Goal: Transaction & Acquisition: Purchase product/service

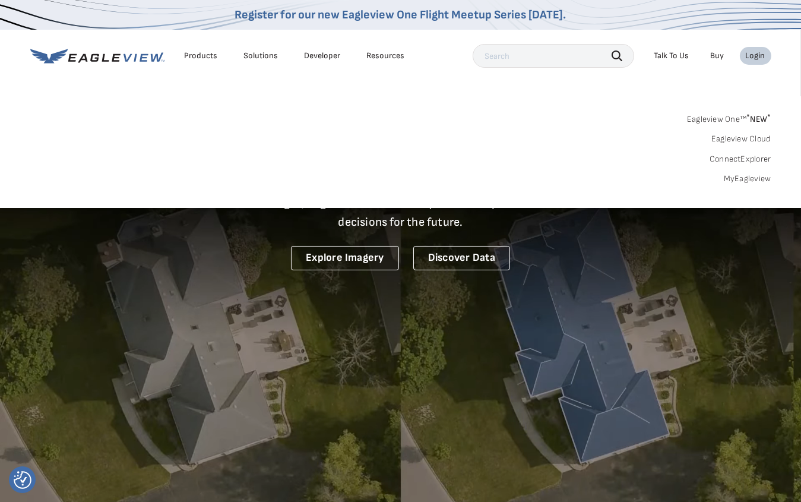
click at [747, 177] on link "MyEagleview" at bounding box center [747, 178] width 47 height 11
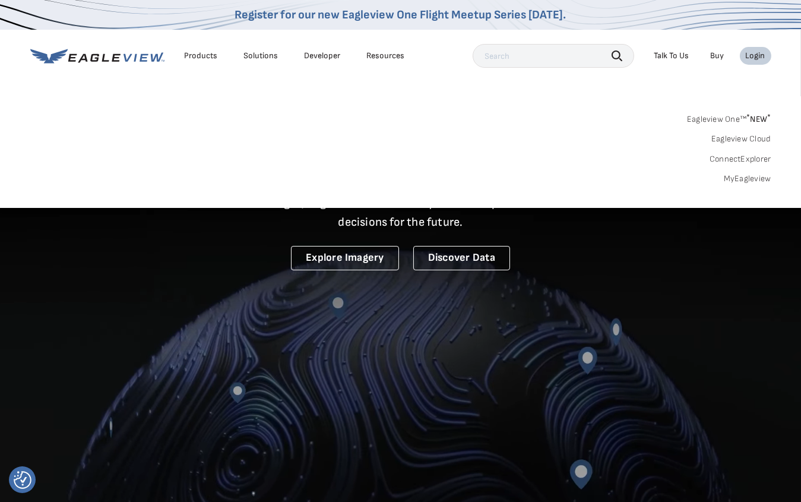
click at [745, 174] on link "MyEagleview" at bounding box center [747, 178] width 47 height 11
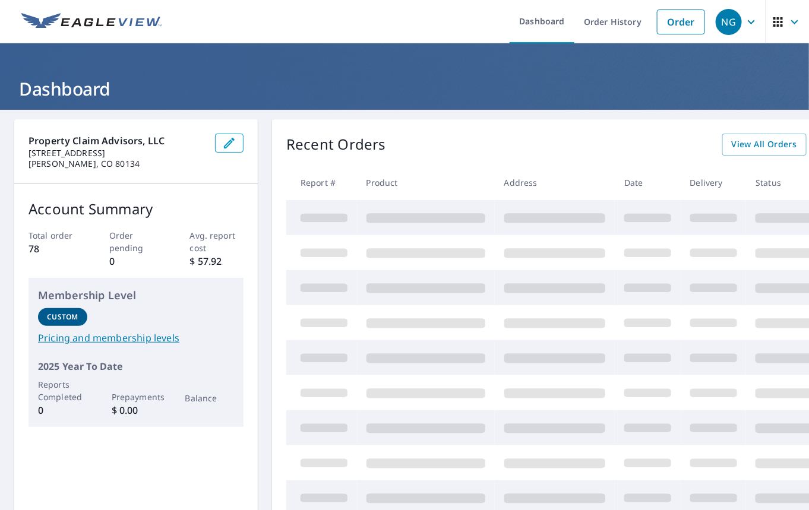
click at [137, 161] on p "Parker, CO 80134" at bounding box center [116, 163] width 177 height 11
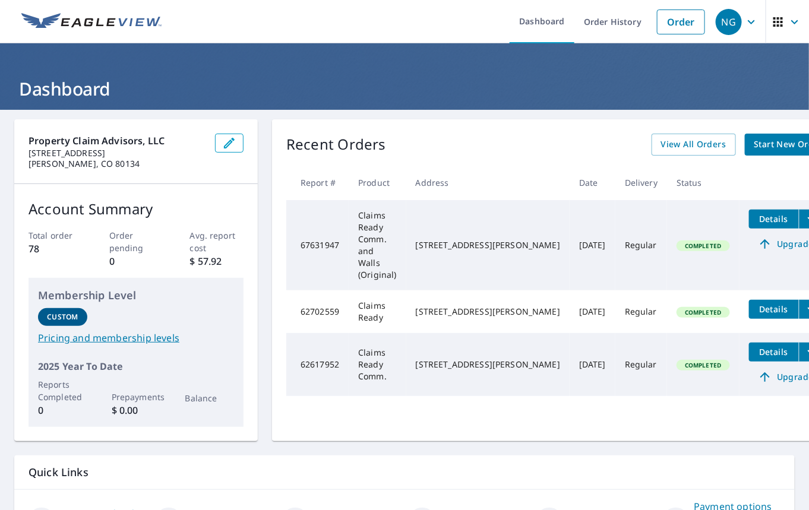
click at [657, 64] on header "Dashboard" at bounding box center [404, 76] width 809 height 66
click at [677, 20] on link "Order" at bounding box center [681, 21] width 48 height 25
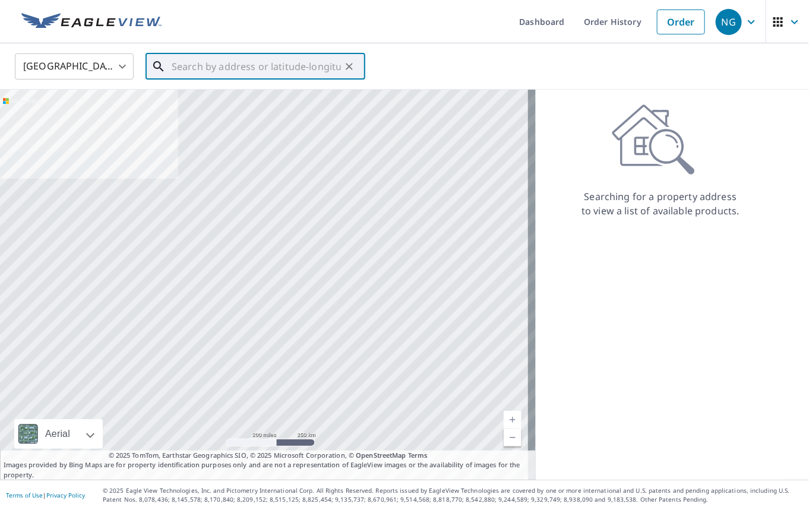
click at [174, 61] on input "text" at bounding box center [256, 66] width 169 height 33
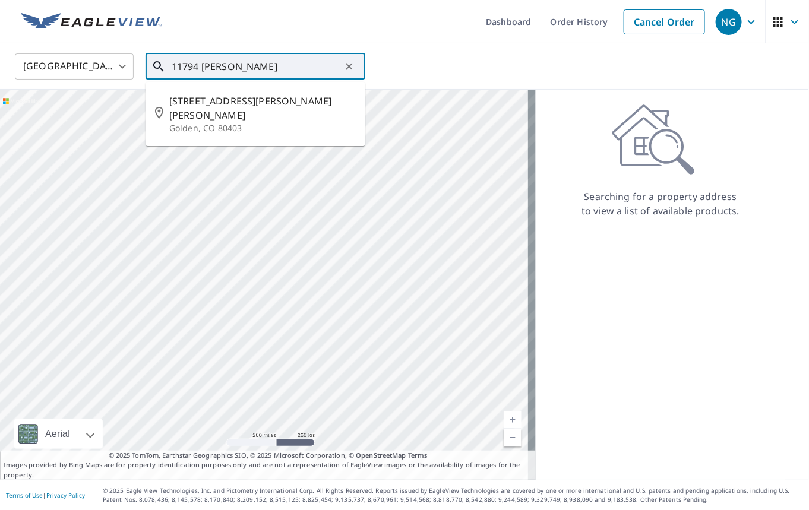
click at [233, 106] on span "11794 Vonnie Claire Rd" at bounding box center [262, 108] width 186 height 28
type input "11794 Vonnie Claire Rd Golden, CO 80403"
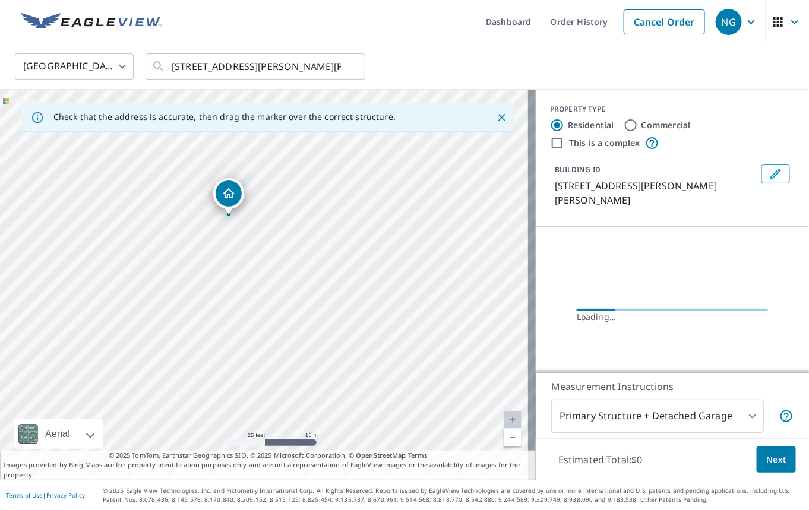
drag, startPoint x: 371, startPoint y: 300, endPoint x: 319, endPoint y: 202, distance: 111.0
click at [319, 202] on div "11794 Vonnie Claire Rd Golden, CO 80403" at bounding box center [267, 285] width 535 height 390
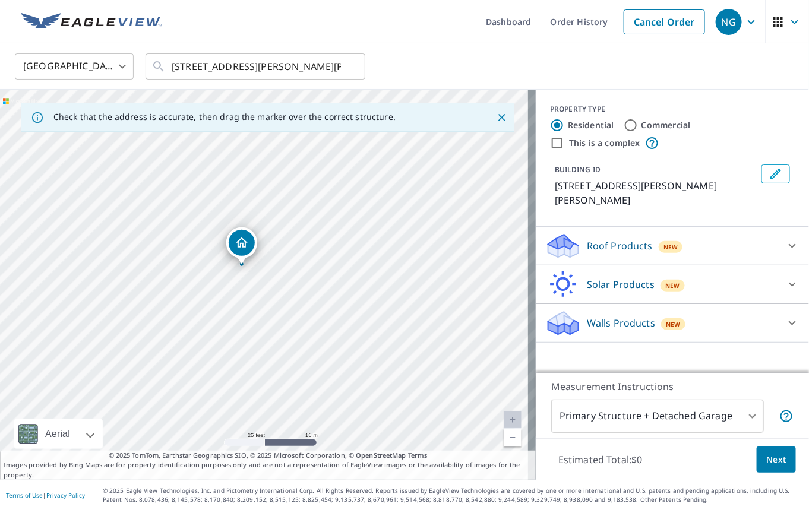
drag, startPoint x: 341, startPoint y: 186, endPoint x: 319, endPoint y: 168, distance: 29.1
click at [319, 168] on div "11794 Vonnie Claire Rd Golden, CO 80403" at bounding box center [267, 285] width 535 height 390
click at [496, 116] on icon "Close" at bounding box center [502, 118] width 12 height 12
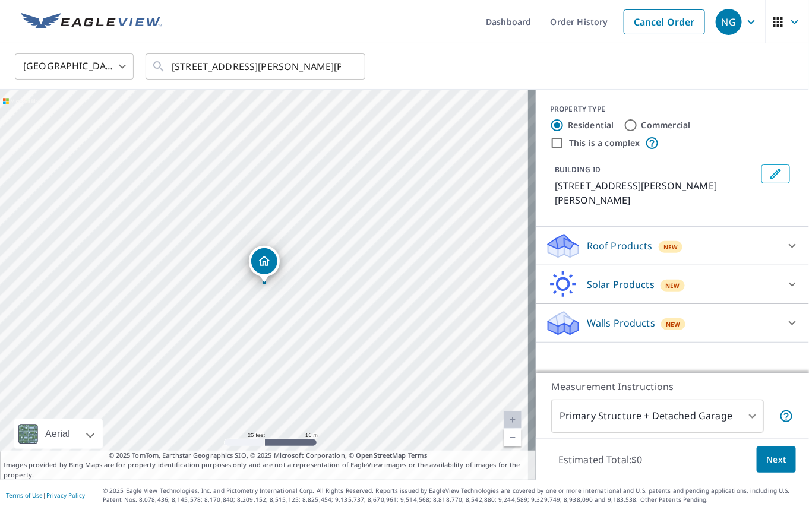
click at [785, 239] on icon at bounding box center [792, 246] width 14 height 14
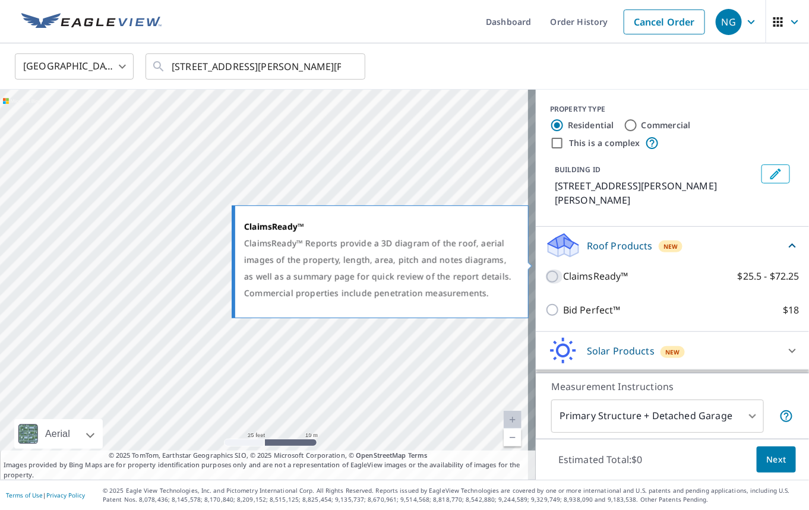
click at [545, 270] on input "ClaimsReady™ $25.5 - $72.25" at bounding box center [554, 277] width 18 height 14
checkbox input "true"
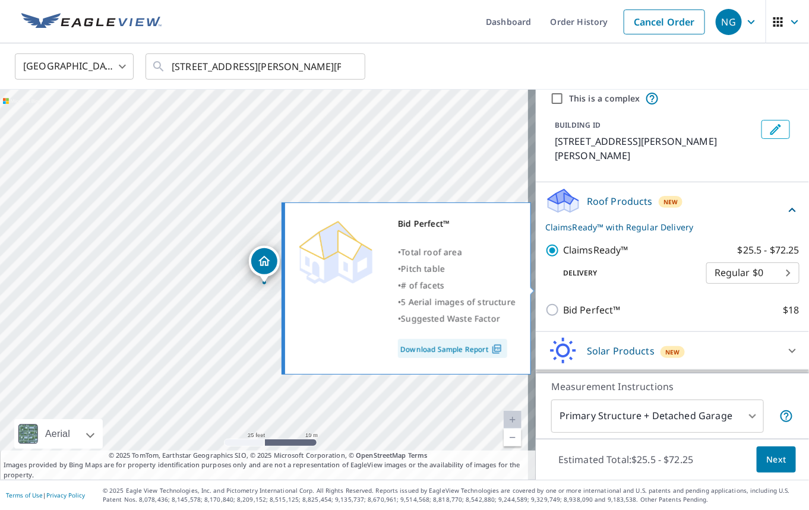
scroll to position [66, 0]
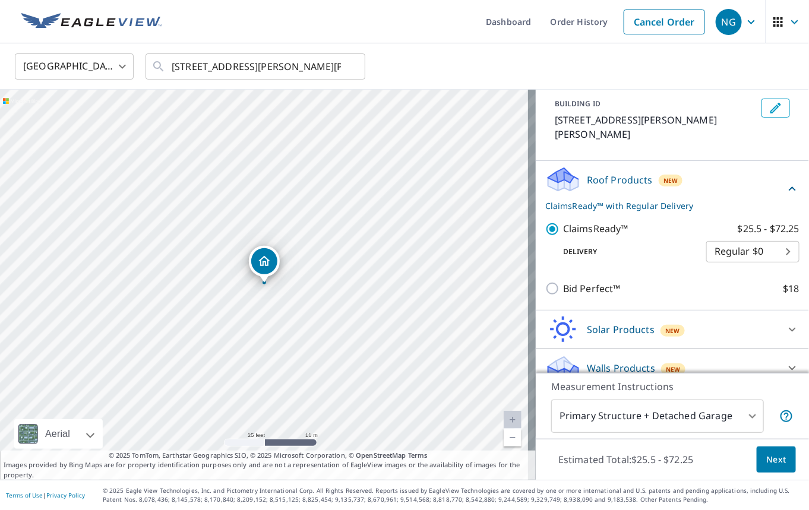
click at [655, 60] on div "United States US ​ 11794 Vonnie Claire Rd Golden, CO 80403 ​" at bounding box center [400, 66] width 788 height 28
click at [774, 457] on span "Next" at bounding box center [776, 459] width 20 height 15
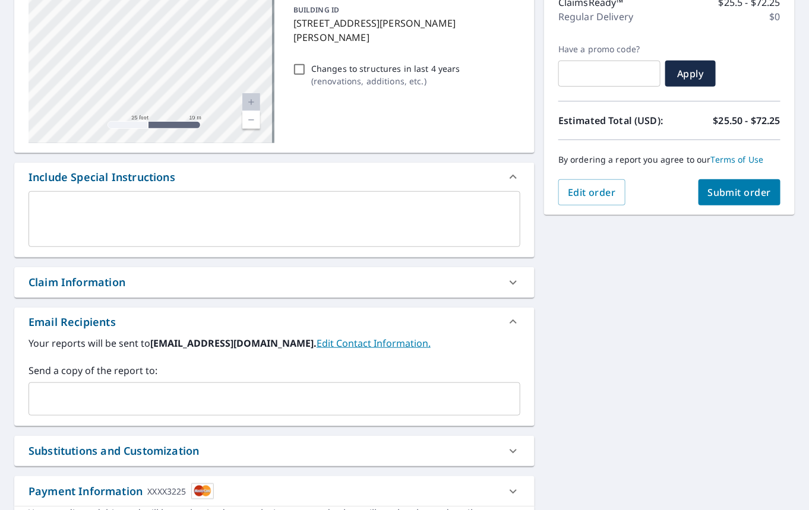
scroll to position [176, 0]
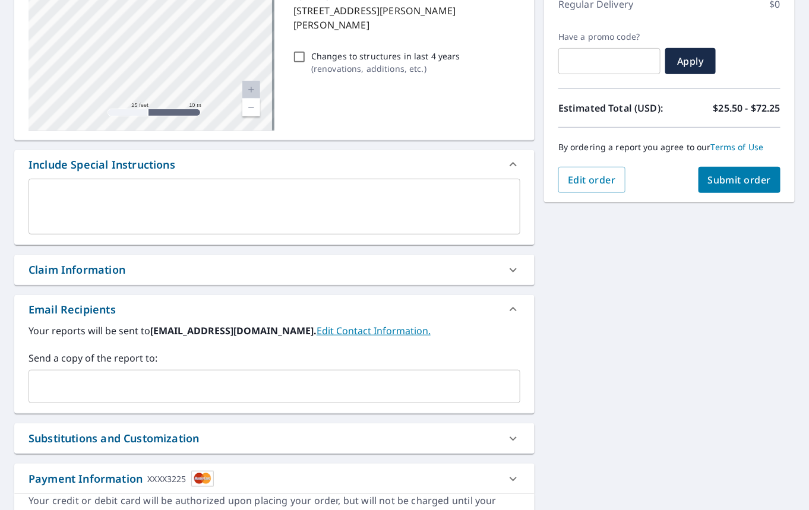
click at [247, 104] on link "Current Level 20, Zoom Out" at bounding box center [251, 108] width 18 height 18
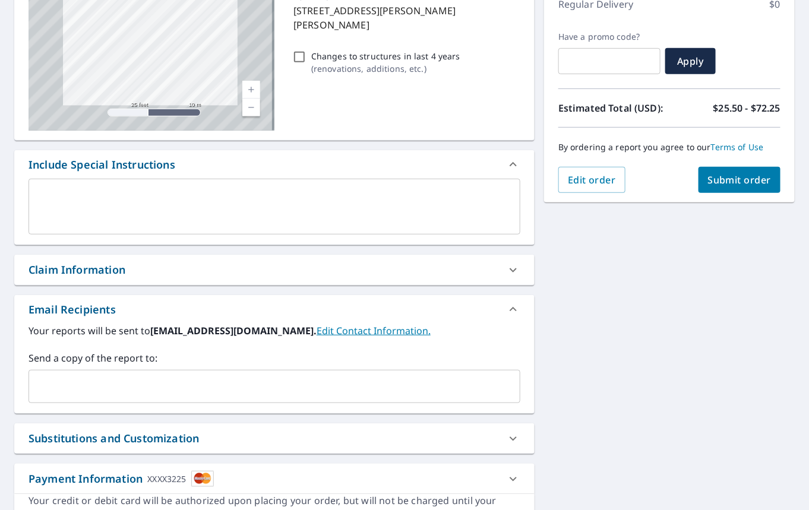
click at [247, 104] on link "Current Level 20, Zoom Out" at bounding box center [251, 108] width 18 height 18
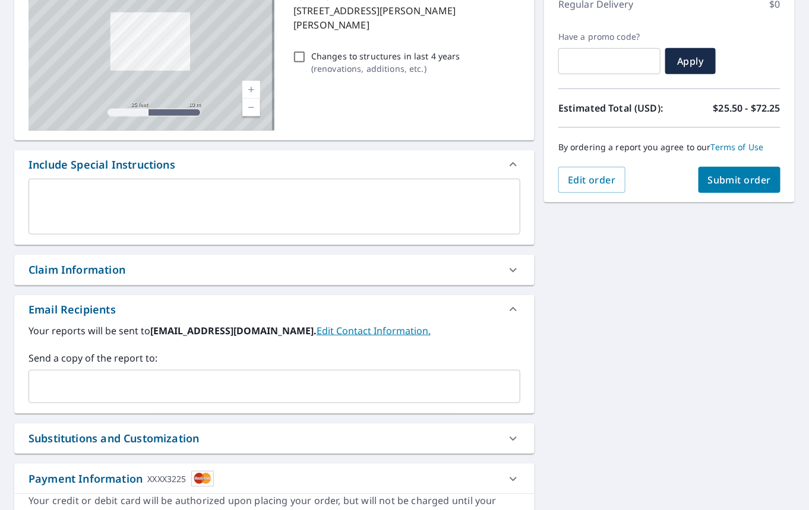
click at [247, 104] on link "Current Level 19.177156570673386, Zoom Out" at bounding box center [251, 108] width 18 height 18
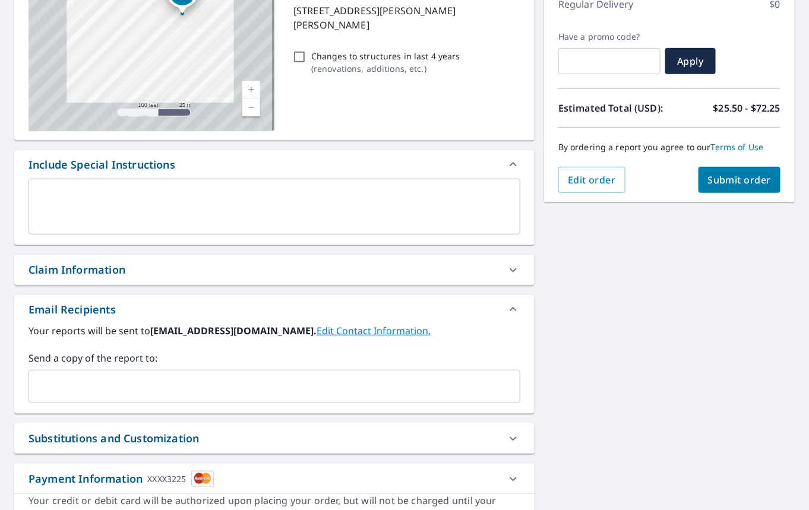
click at [247, 104] on link "Current Level 18, Zoom Out" at bounding box center [251, 108] width 18 height 18
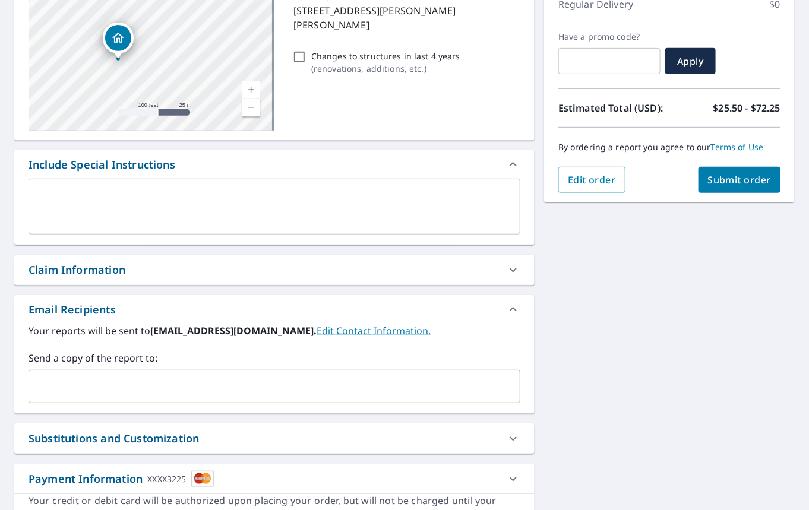
click at [154, 199] on textarea at bounding box center [274, 207] width 475 height 34
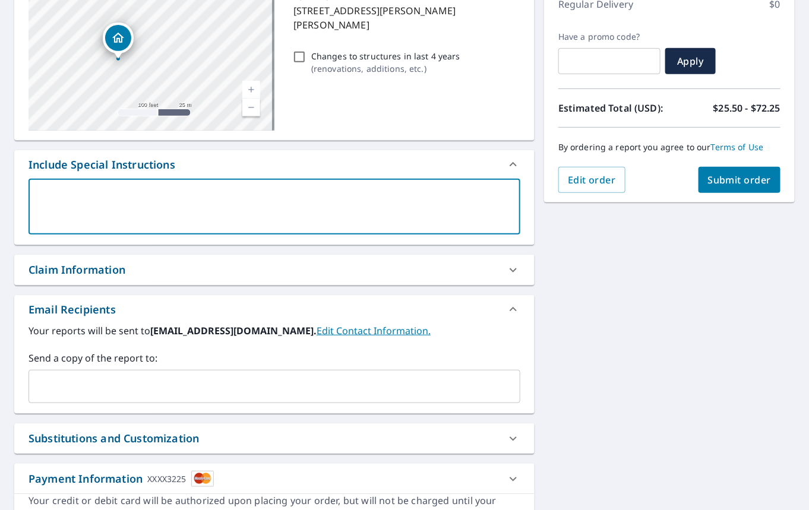
type textarea "P"
type textarea "x"
type textarea "Pl"
type textarea "x"
type textarea "Ple"
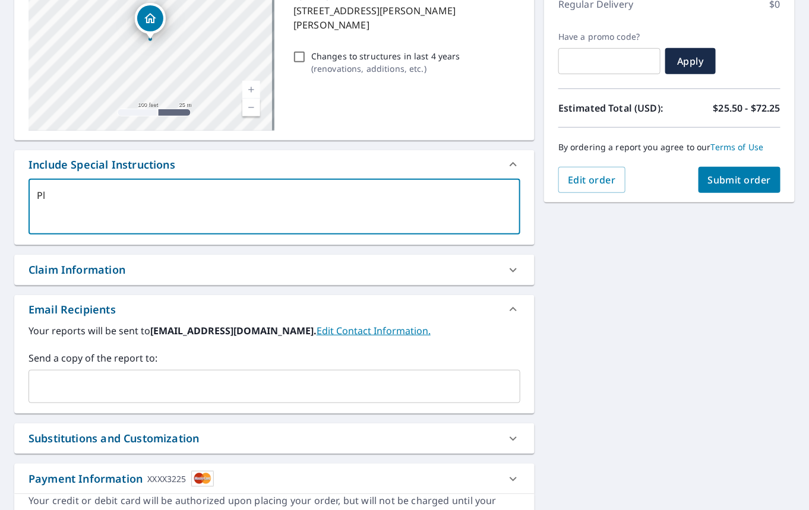
type textarea "x"
type textarea "Plea"
type textarea "x"
type textarea "Pleas"
type textarea "x"
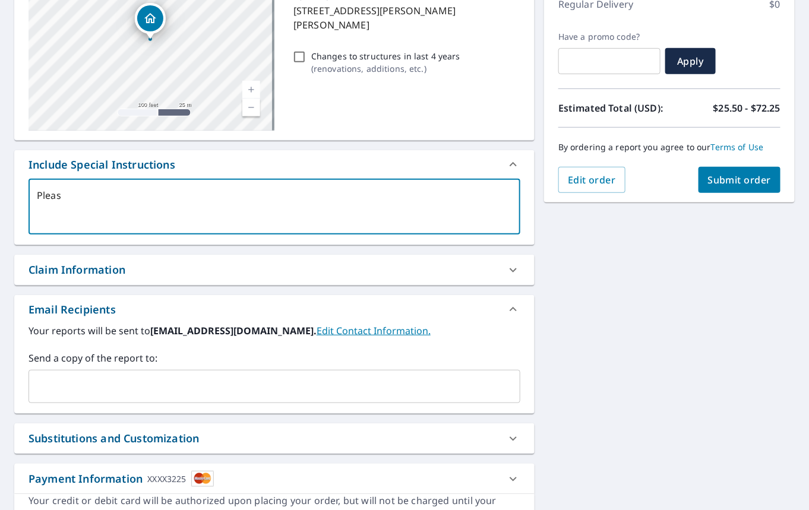
type textarea "Please"
type textarea "x"
type textarea "Please"
type textarea "x"
type textarea "Please c"
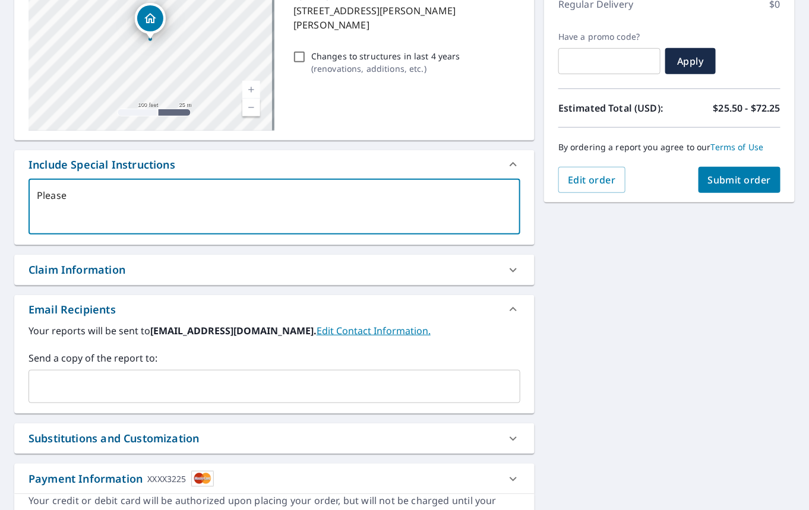
type textarea "x"
type textarea "Please co"
type textarea "x"
type textarea "Please con"
type textarea "x"
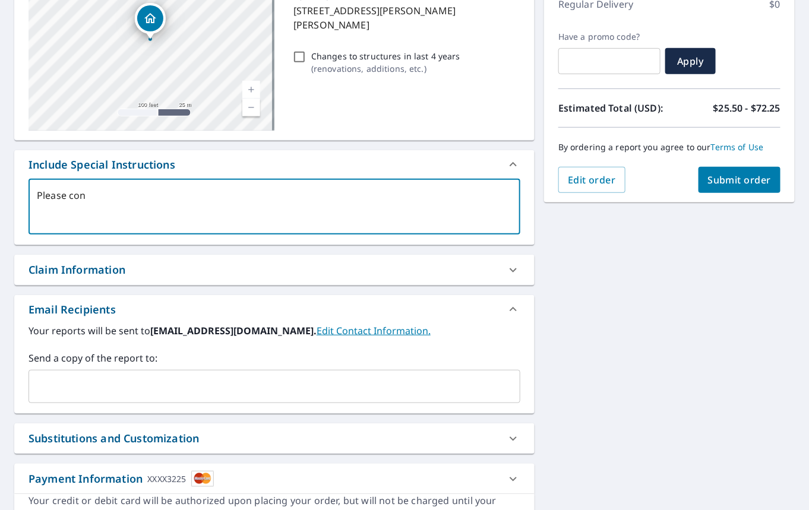
type textarea "Please cont"
type textarea "x"
type textarea "Please conta"
type textarea "x"
type textarea "Please contac"
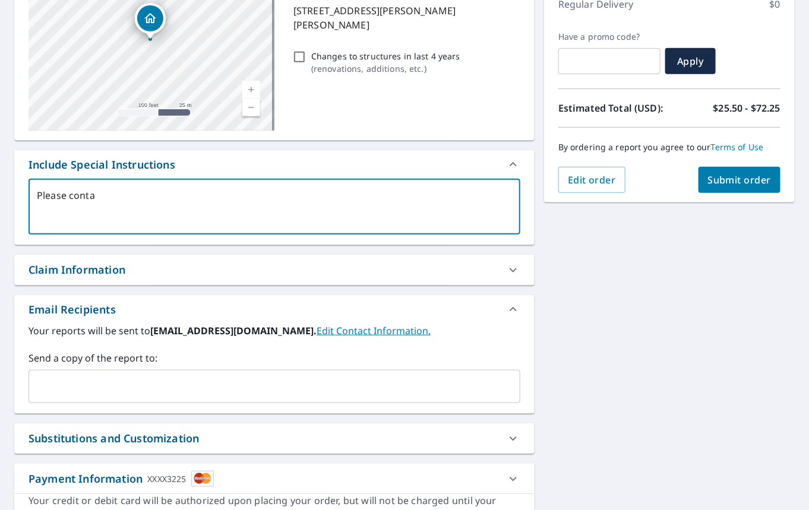
type textarea "x"
type textarea "Please contact"
type textarea "x"
type textarea "Please contact"
type textarea "x"
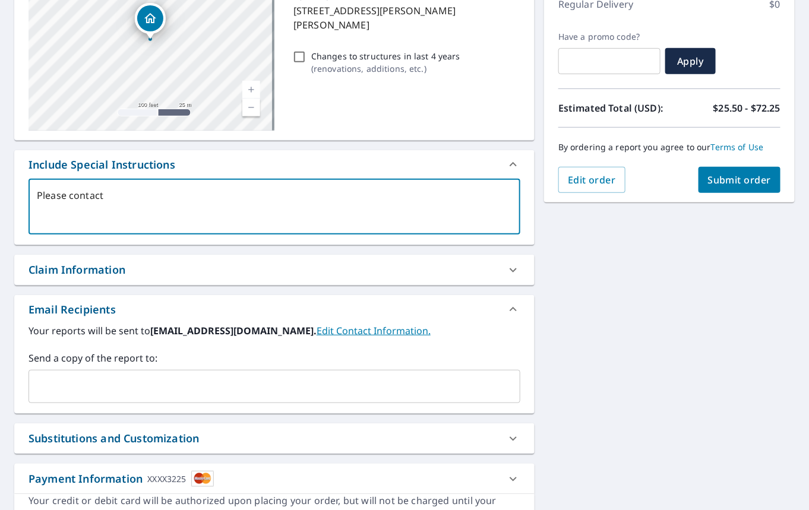
type textarea "Please contact m"
type textarea "x"
type textarea "Please contact me"
type textarea "x"
type textarea "Please contact me"
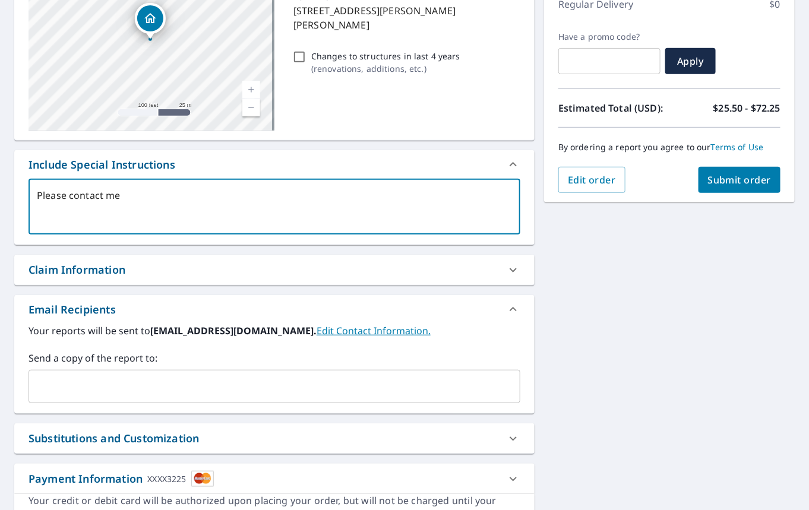
type textarea "x"
type textarea "Please contact me i"
type textarea "x"
type textarea "Please contact me if"
type textarea "x"
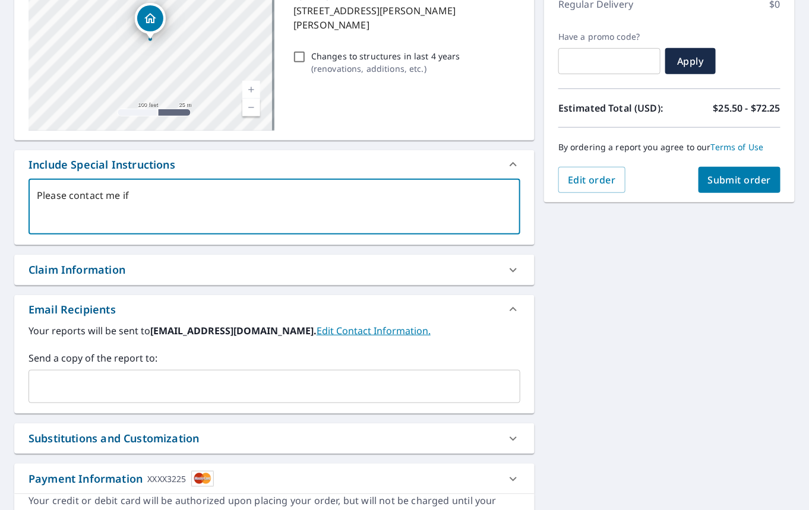
type textarea "Please contact me if"
type textarea "x"
type textarea "Please contact me if y"
type textarea "x"
type textarea "Please contact me if yo"
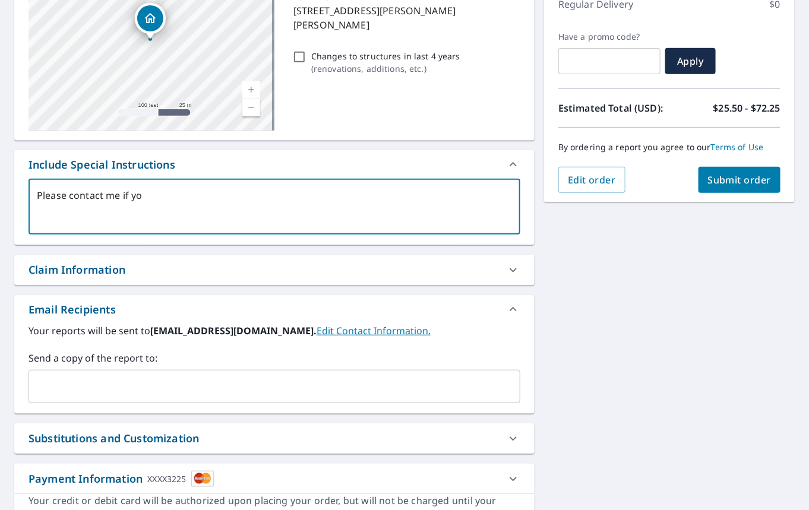
type textarea "x"
type textarea "Please contact me if you"
type textarea "x"
type textarea "Please contact me if you"
type textarea "x"
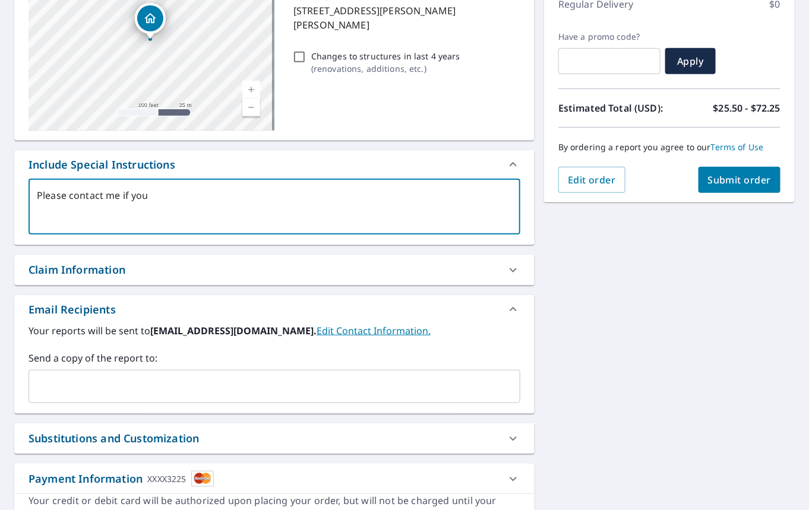
type textarea "Please contact me if you h"
type textarea "x"
type textarea "Please contact me if you ha"
type textarea "x"
type textarea "Please contact me if you hav"
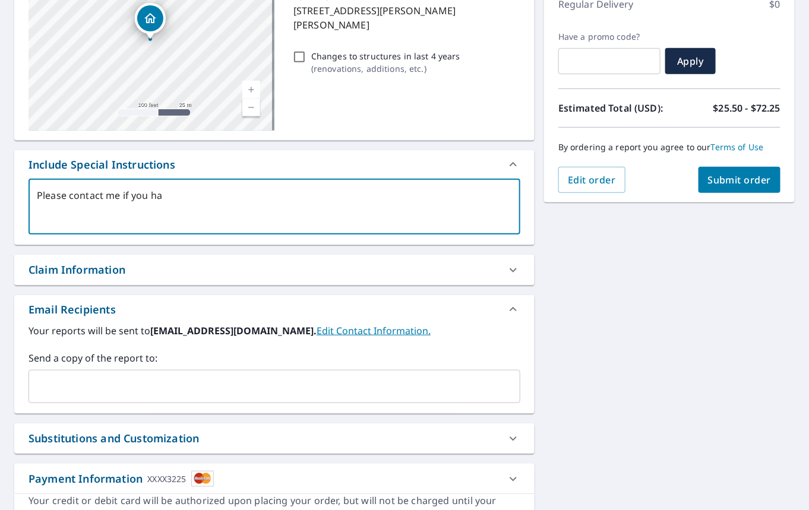
type textarea "x"
type textarea "Please contact me if you have"
type textarea "x"
type textarea "Please contact me if you have"
type textarea "x"
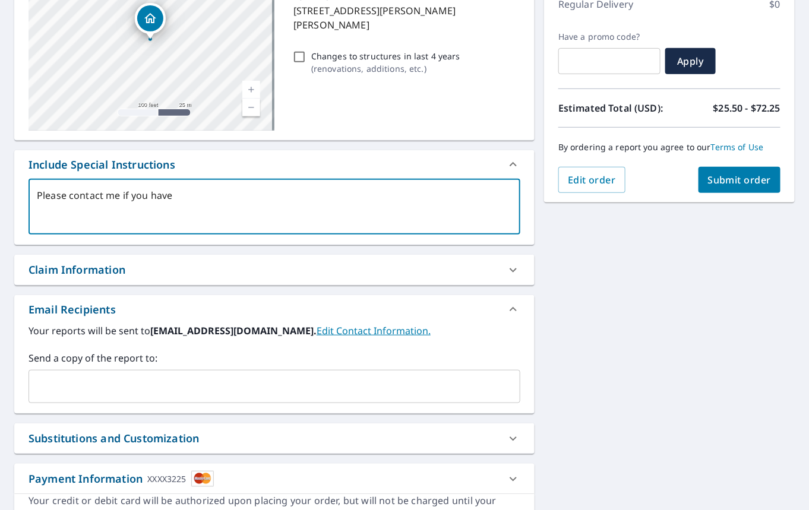
type textarea "Please contact me if you have q"
type textarea "x"
type textarea "Please contact me if you have qu"
type textarea "x"
type textarea "Please contact me if you have que"
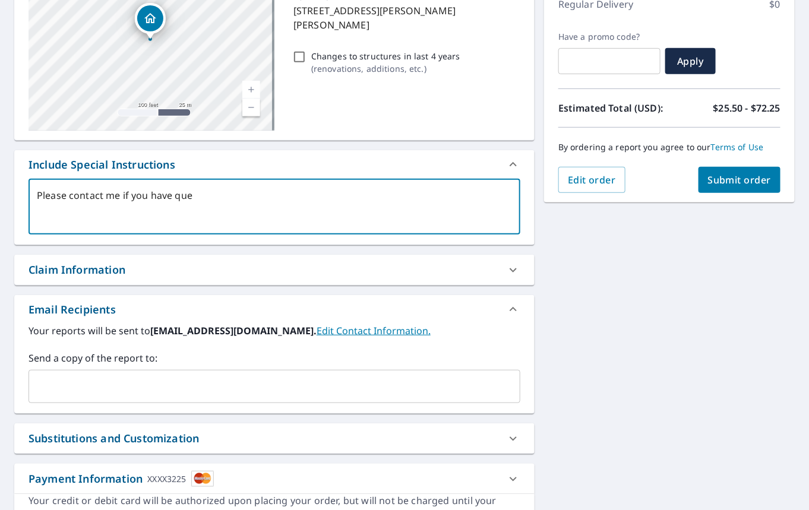
type textarea "x"
type textarea "Please contact me if you have ques"
type textarea "x"
type textarea "Please contact me if you have quest"
type textarea "x"
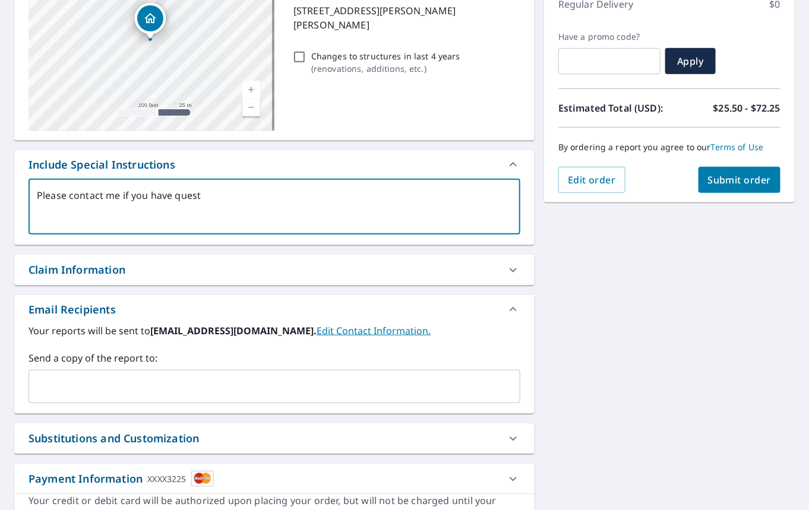
type textarea "Please contact me if you have questi"
type textarea "x"
type textarea "Please contact me if you have questio"
type textarea "x"
type textarea "Please contact me if you have question"
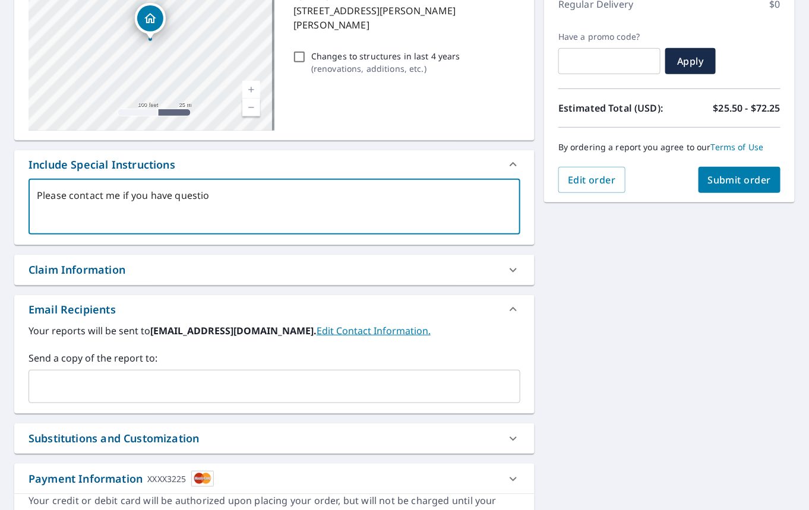
type textarea "x"
type textarea "Please contact me if you have questions"
type textarea "x"
type textarea "Please contact me if you have questions"
type textarea "x"
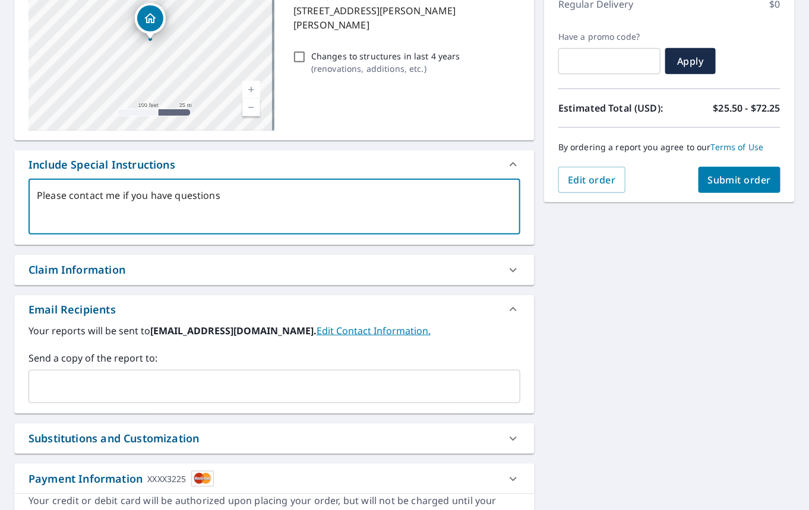
type textarea "Please contact me if you have questions r"
type textarea "x"
type textarea "Please contact me if you have questions re"
type textarea "x"
type textarea "Please contact me if you have questions reg"
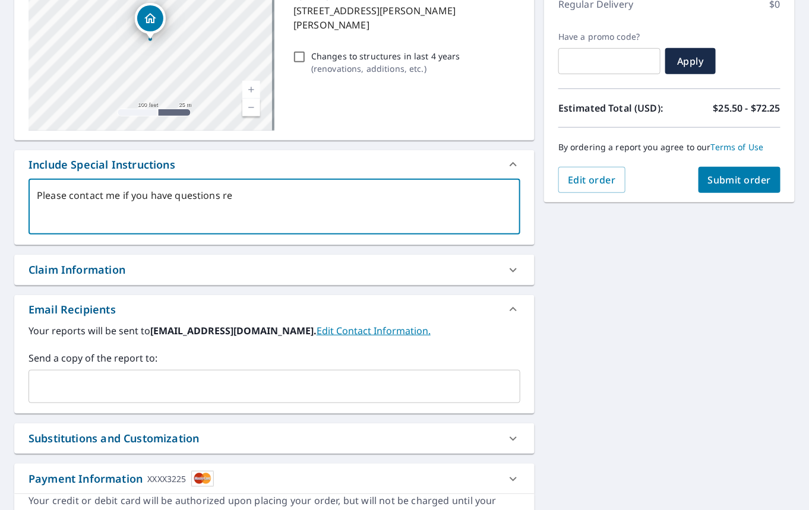
type textarea "x"
type textarea "Please contact me if you have questions rega"
type textarea "x"
type textarea "Please contact me if you have questions regar"
type textarea "x"
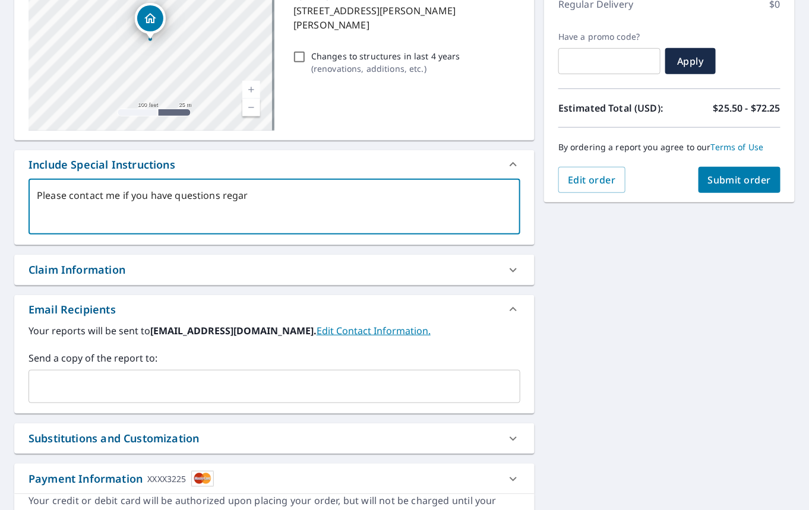
type textarea "Please contact me if you have questions regard"
type textarea "x"
type textarea "Please contact me if you have questions regardi"
type textarea "x"
type textarea "Please contact me if you have questions regardin"
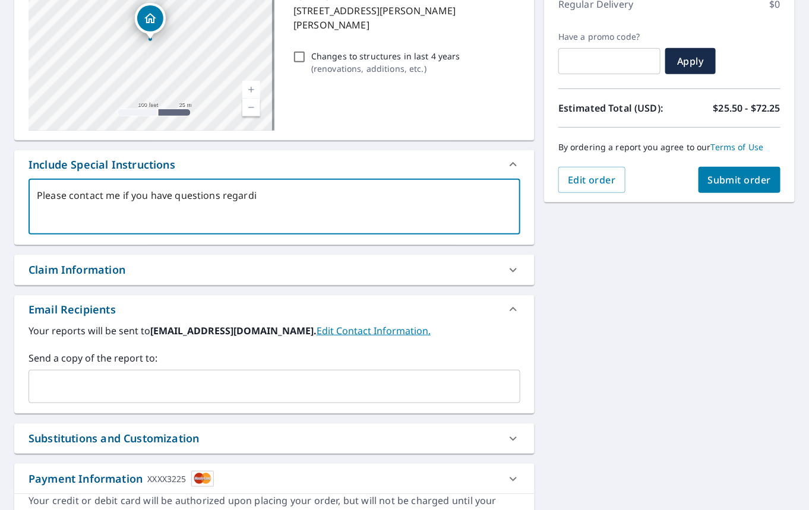
type textarea "x"
type textarea "Please contact me if you have questions regarding"
type textarea "x"
type textarea "Please contact me if you have questions regarding"
type textarea "x"
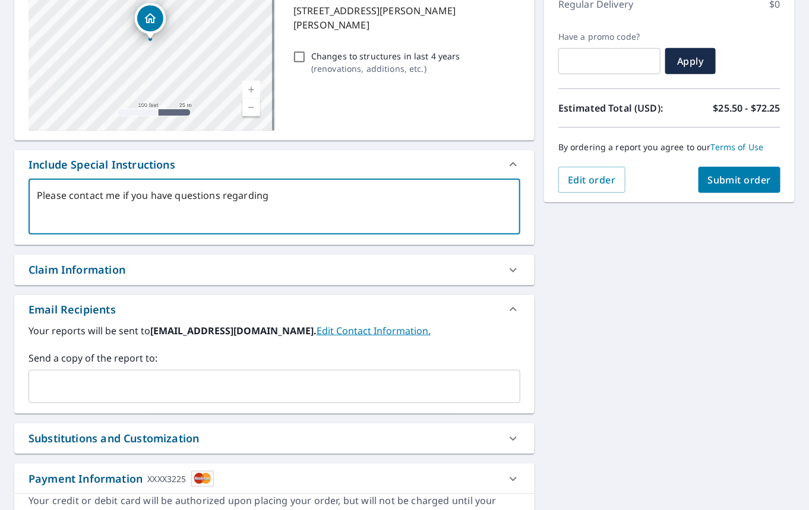
type textarea "Please contact me if you have questions regarding w"
type textarea "x"
type textarea "Please contact me if you have questions regarding wh"
type textarea "x"
type textarea "Please contact me if you have questions regarding whi"
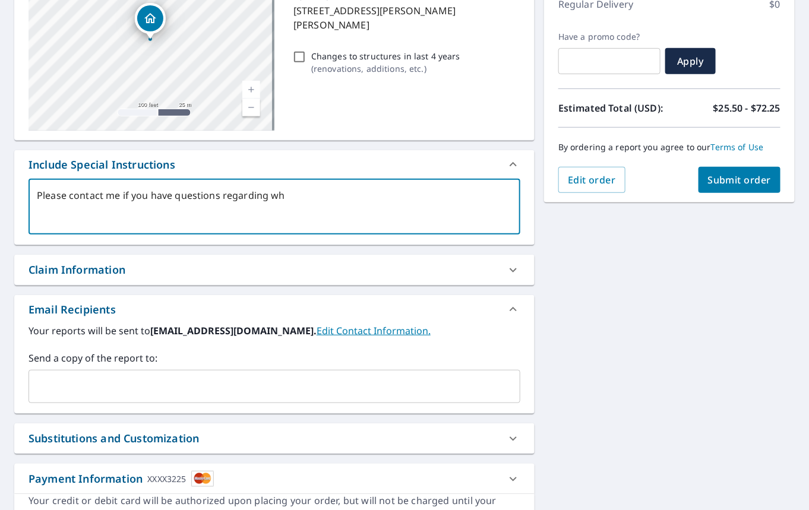
type textarea "x"
type textarea "Please contact me if you have questions regarding whic"
type textarea "x"
type textarea "Please contact me if you have questions regarding which"
type textarea "x"
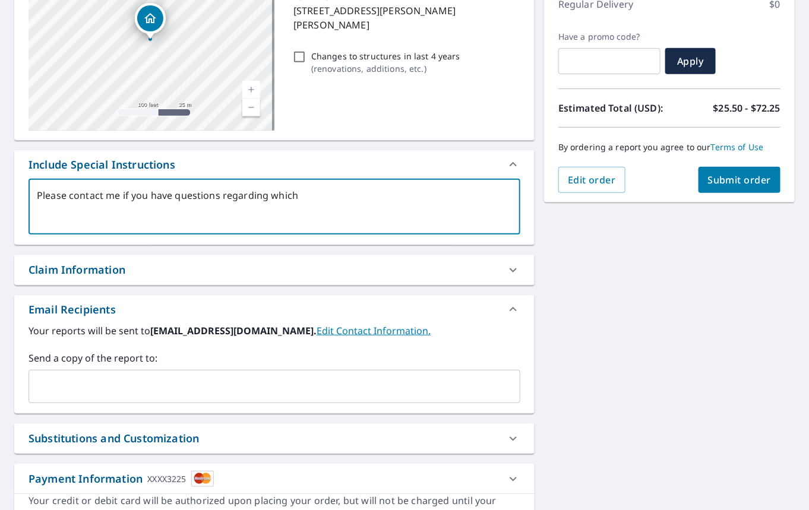
type textarea "Please contact me if you have questions regarding which"
type textarea "x"
type textarea "Please contact me if you have questions regarding which s"
type textarea "x"
type textarea "Please contact me if you have questions regarding which st"
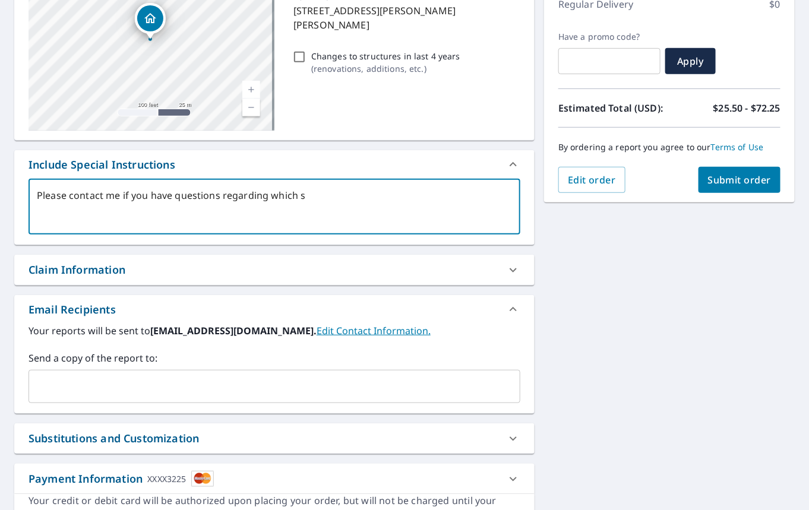
type textarea "x"
type textarea "Please contact me if you have questions regarding which str"
type textarea "x"
type textarea "Please contact me if you have questions regarding which stru"
type textarea "x"
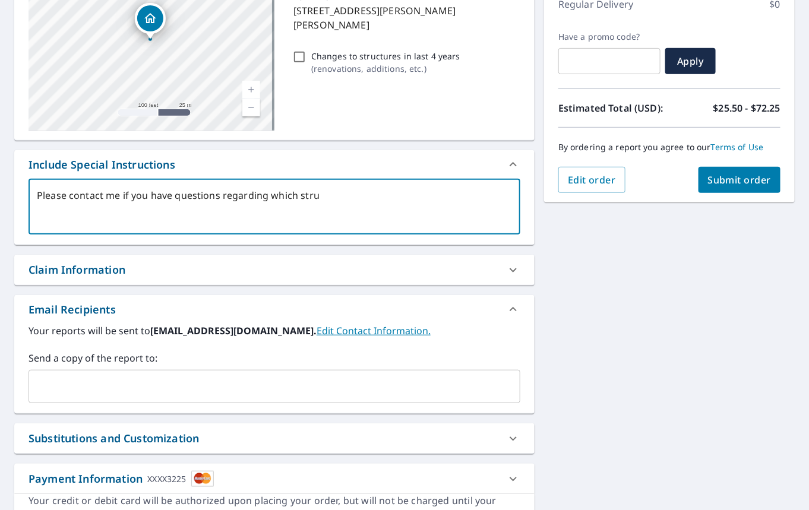
type textarea "Please contact me if you have questions regarding which struc"
type textarea "x"
type textarea "Please contact me if you have questions regarding which struct"
type textarea "x"
type textarea "Please contact me if you have questions regarding which structur"
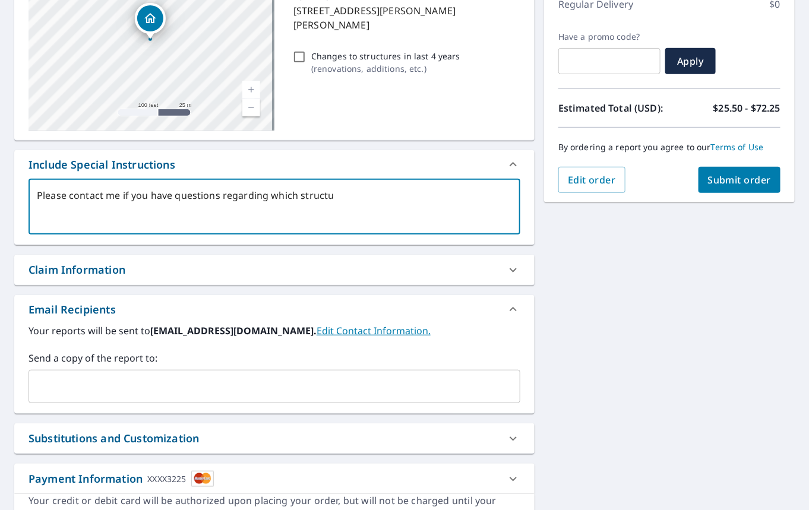
type textarea "x"
type textarea "Please contact me if you have questions regarding which structure"
type textarea "x"
type textarea "Please contact me if you have questions regarding which structure"
type textarea "x"
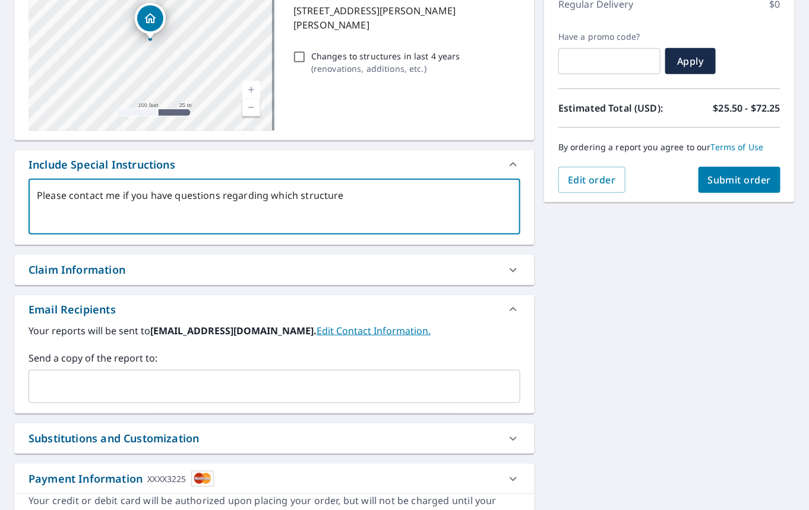
type textarea "Please contact me if you have questions regarding which structure i"
type textarea "x"
type textarea "Please contact me if you have questions regarding which structure is"
type textarea "x"
type textarea "Please contact me if you have questions regarding which structure is"
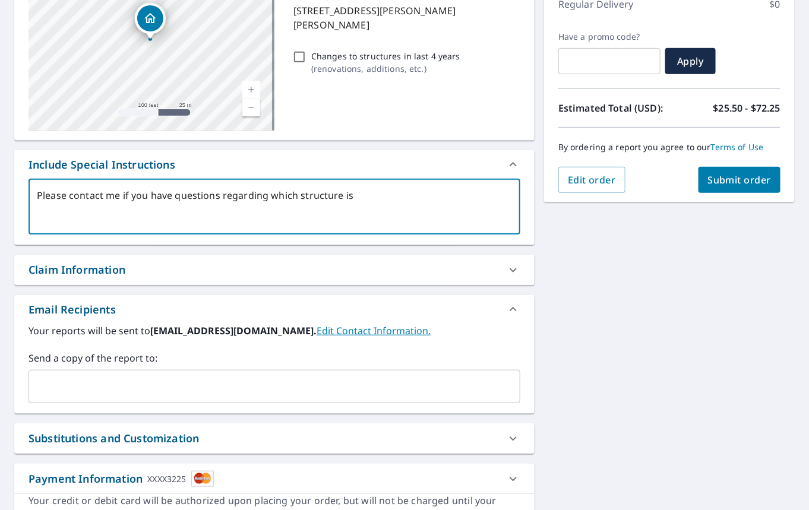
type textarea "x"
type textarea "Please contact me if you have questions regarding which structure is t"
type textarea "x"
type textarea "Please contact me if you have questions regarding which structure is th"
type textarea "x"
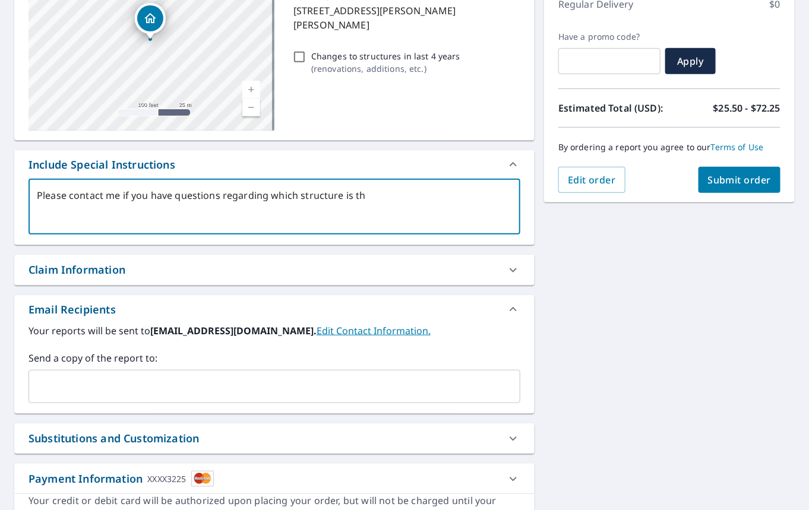
type textarea "Please contact me if you have questions regarding which structure is the"
type textarea "x"
type textarea "Please contact me if you have questions regarding which structure is the"
type textarea "x"
type textarea "Please contact me if you have questions regarding which structure is the d"
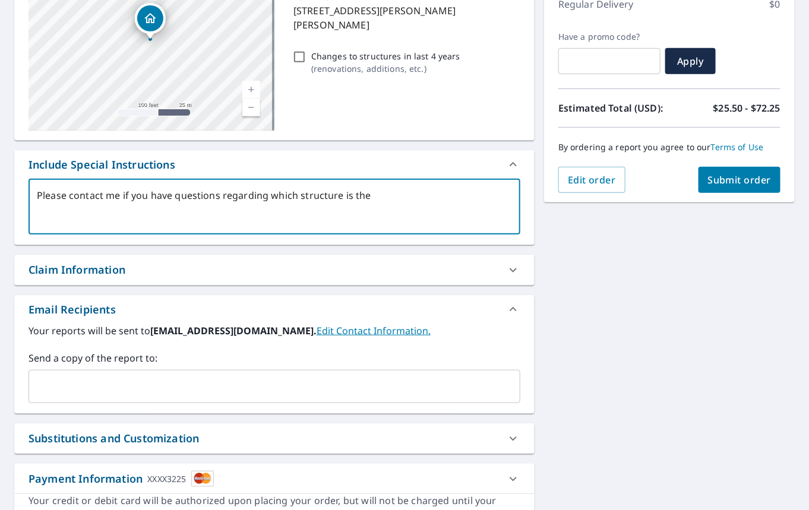
type textarea "x"
type textarea "Please contact me if you have questions regarding which structure is the de"
type textarea "x"
type textarea "Please contact me if you have questions regarding which structure is the det"
type textarea "x"
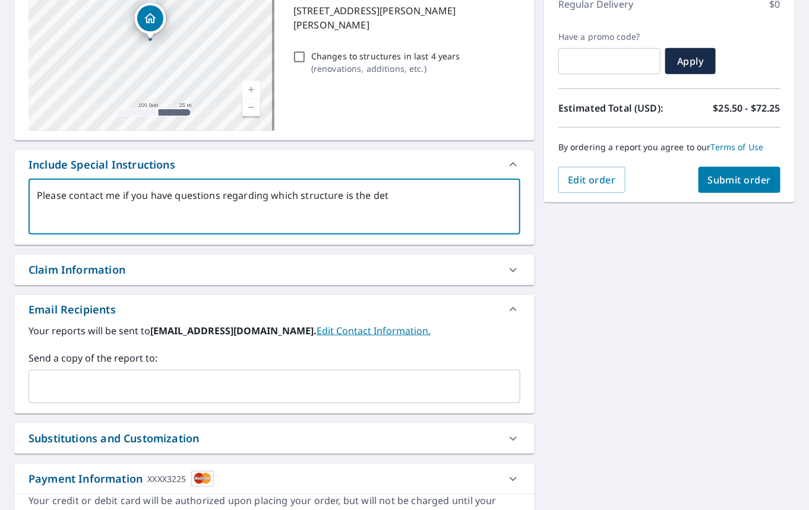
type textarea "Please contact me if you have questions regarding which structure is the deta"
type textarea "x"
type textarea "Please contact me if you have questions regarding which structure is the detac"
type textarea "x"
type textarea "Please contact me if you have questions regarding which structure is the detach"
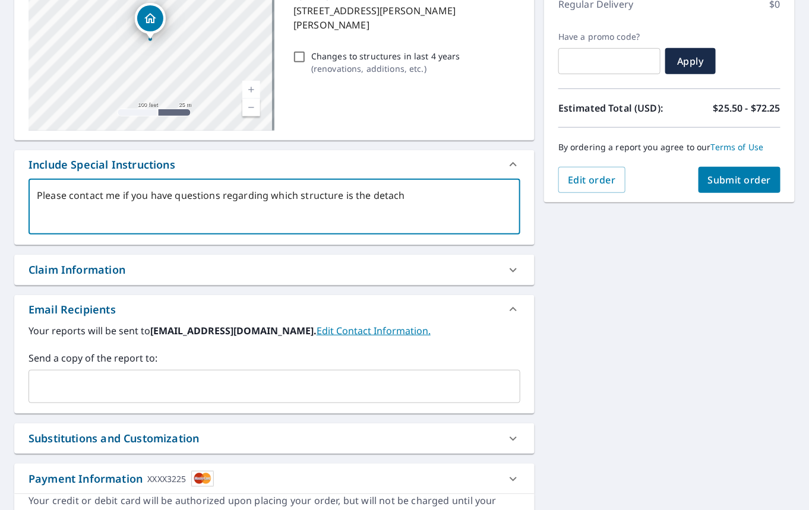
type textarea "x"
type textarea "Please contact me if you have questions regarding which structure is the detache"
type textarea "x"
type textarea "Please contact me if you have questions regarding which structure is the detach…"
type textarea "x"
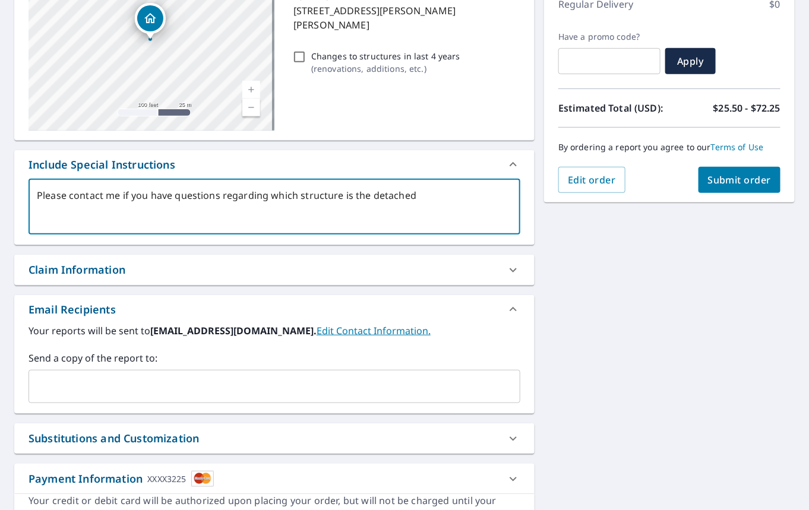
type textarea "Please contact me if you have questions regarding which structure is the detach…"
type textarea "x"
type textarea "Please contact me if you have questions regarding which structure is the detach…"
type textarea "x"
type textarea "Please contact me if you have questions regarding which structure is the detach…"
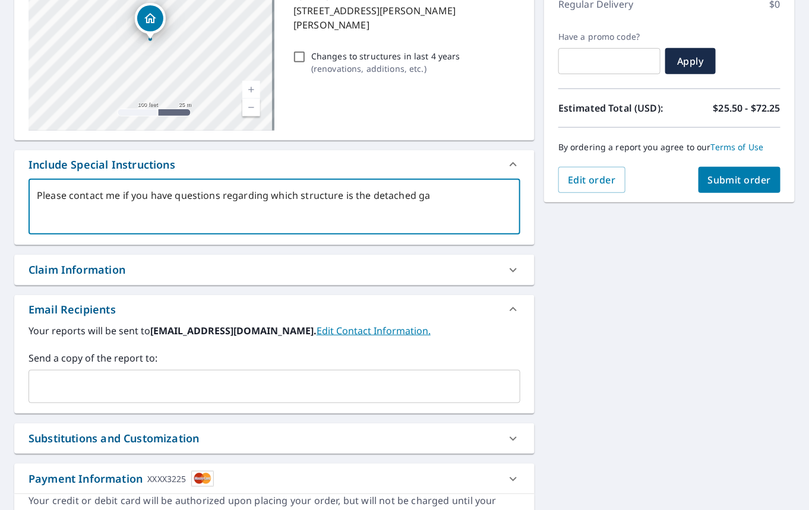
type textarea "x"
type textarea "Please contact me if you have questions regarding which structure is the detach…"
type textarea "x"
type textarea "Please contact me if you have questions regarding which structure is the detach…"
type textarea "x"
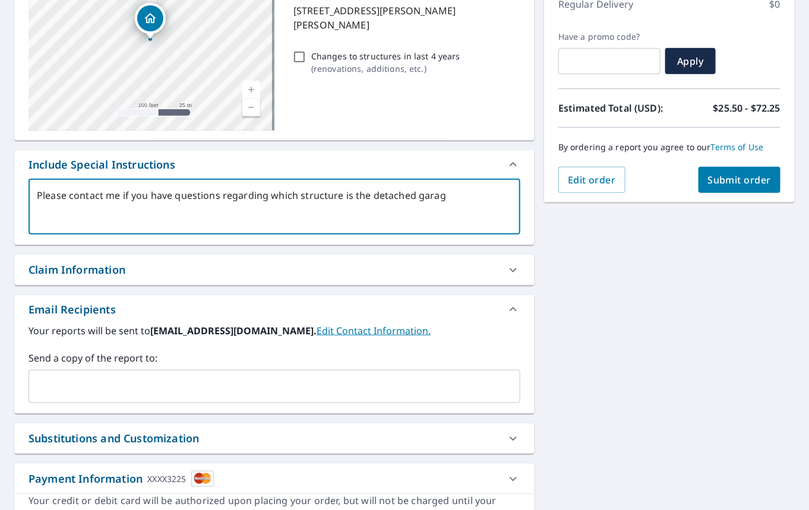
type textarea "Please contact me if you have questions regarding which structure is the detach…"
type textarea "x"
type textarea "Please contact me if you have questions regarding which structure is the detach…"
type textarea "x"
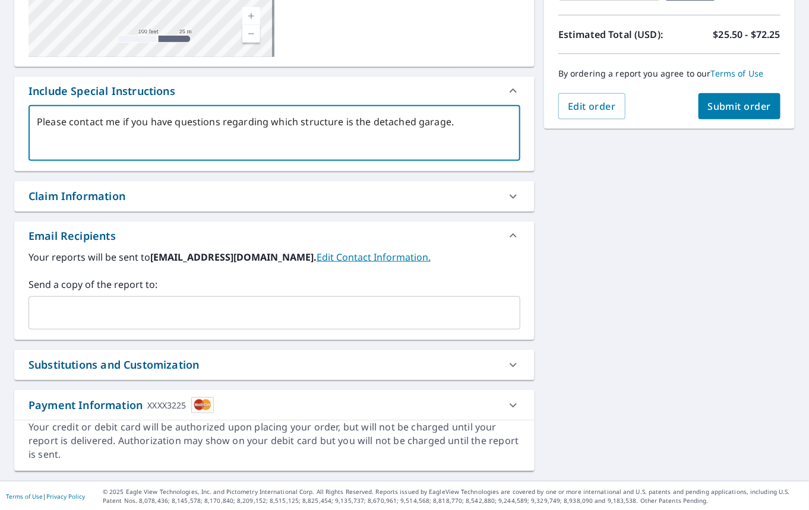
scroll to position [0, 0]
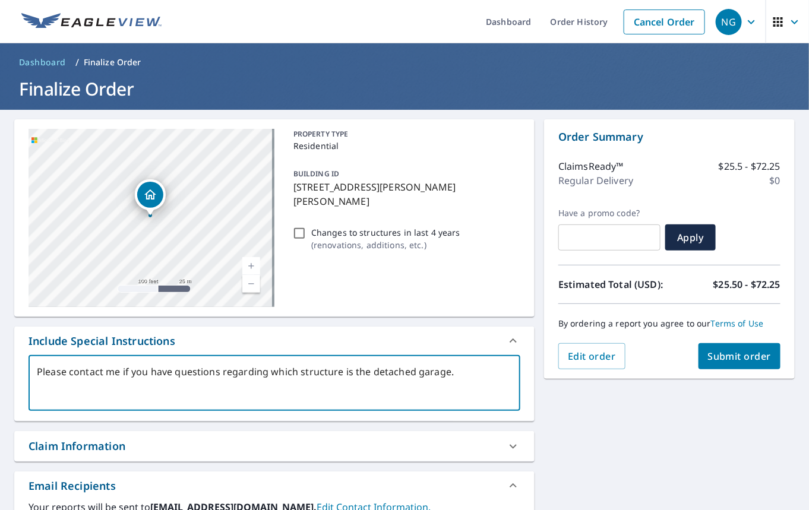
type textarea "Please contact me if you have questions regarding which structure is the detach…"
click at [743, 362] on span "Submit order" at bounding box center [740, 356] width 64 height 13
type textarea "x"
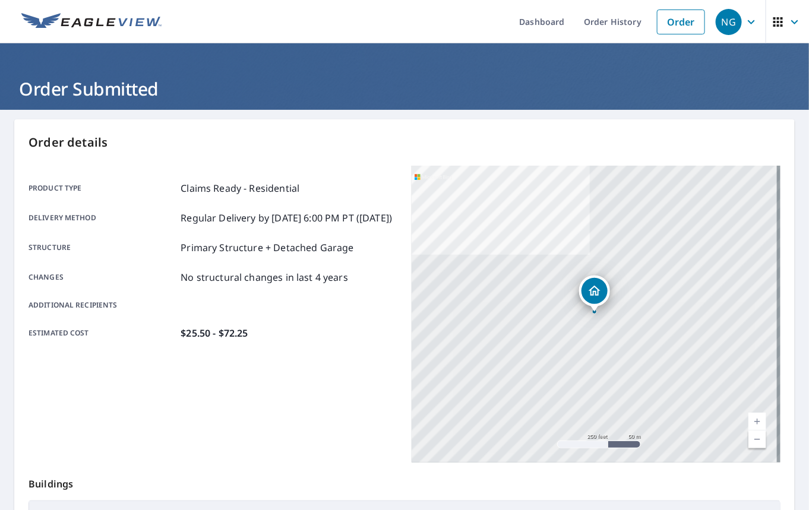
scroll to position [188, 0]
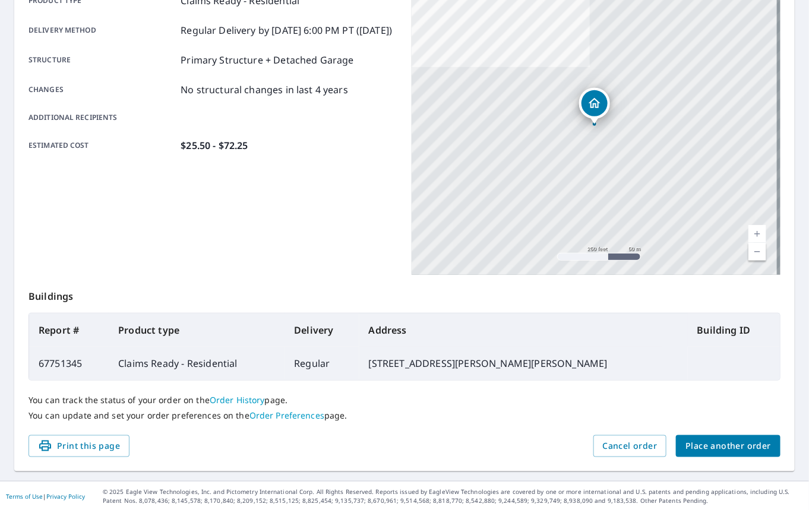
click at [544, 440] on div "Print this page Cancel order Place another order" at bounding box center [404, 446] width 752 height 22
